Goal: Information Seeking & Learning: Learn about a topic

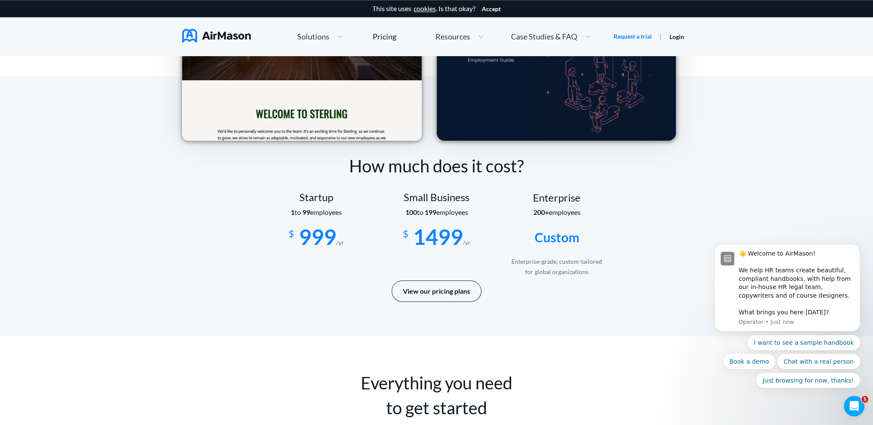
scroll to position [1373, 0]
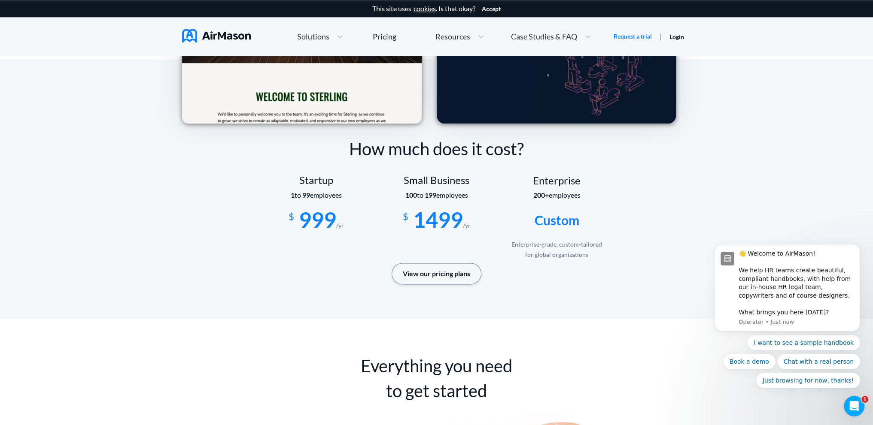
click at [450, 276] on button "View our pricing plans" at bounding box center [436, 273] width 90 height 21
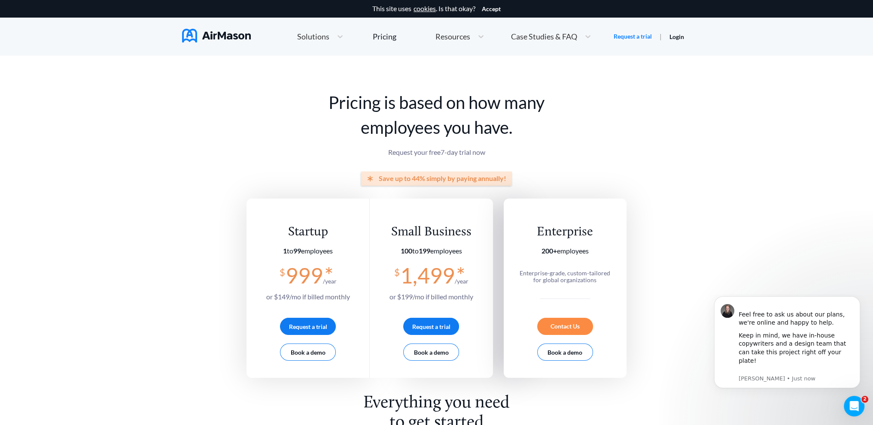
click at [324, 37] on span "Solutions" at bounding box center [313, 37] width 32 height 8
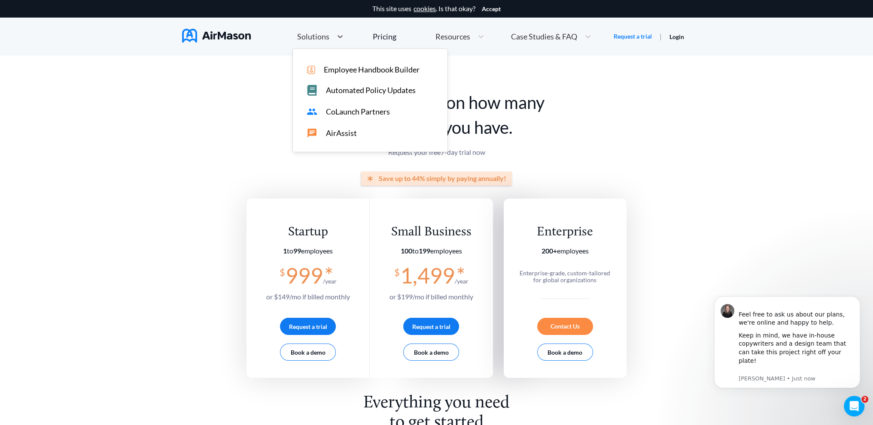
click at [340, 73] on span "Employee Handbook Builder" at bounding box center [372, 69] width 96 height 9
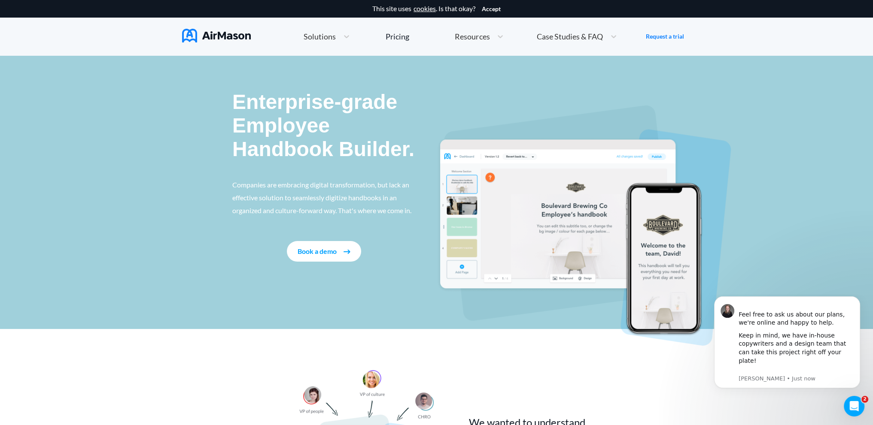
click at [116, 133] on div "Enterprise-grade Employee Handbook Builder. Companies are embracing digital tra…" at bounding box center [436, 192] width 873 height 273
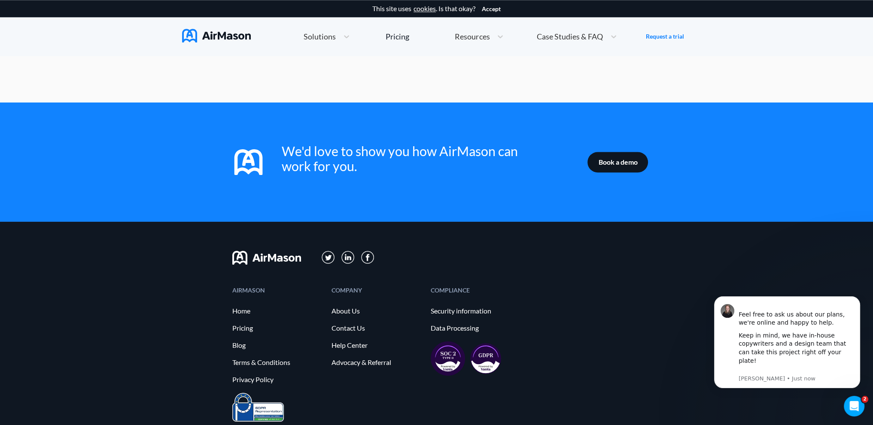
scroll to position [1331, 0]
